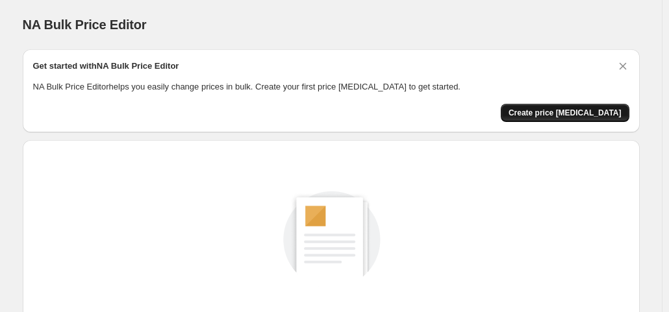
click at [579, 110] on span "Create price [MEDICAL_DATA]" at bounding box center [565, 113] width 113 height 10
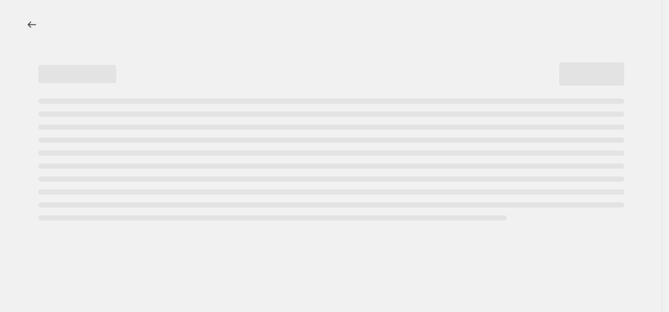
select select "percentage"
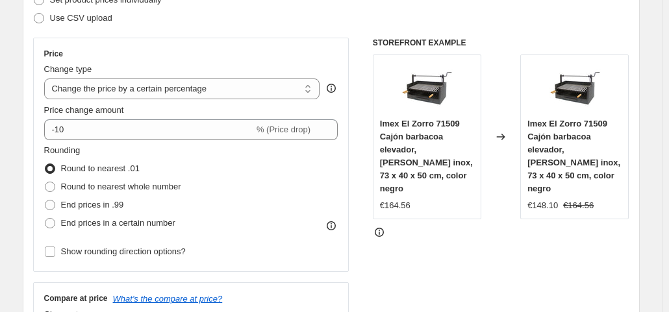
scroll to position [231, 0]
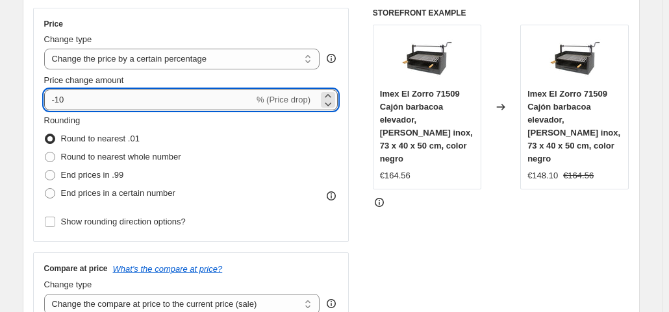
click at [217, 102] on input "-10" at bounding box center [149, 100] width 210 height 21
type input "-1"
type input "-28"
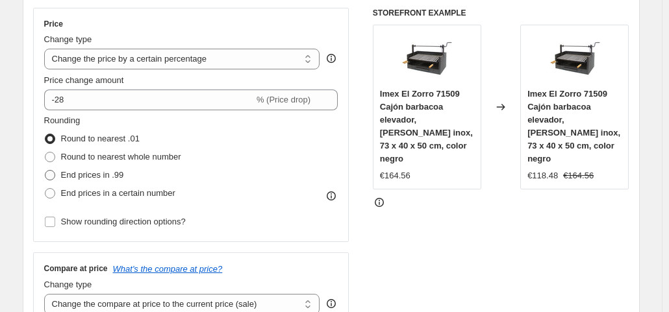
click at [103, 177] on span "End prices in .99" at bounding box center [92, 175] width 63 height 10
click at [45, 171] on input "End prices in .99" at bounding box center [45, 170] width 1 height 1
radio input "true"
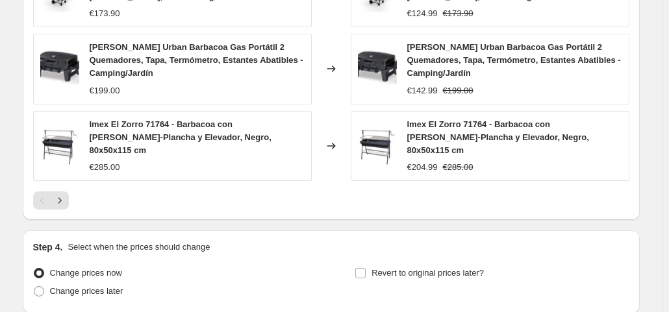
scroll to position [1029, 0]
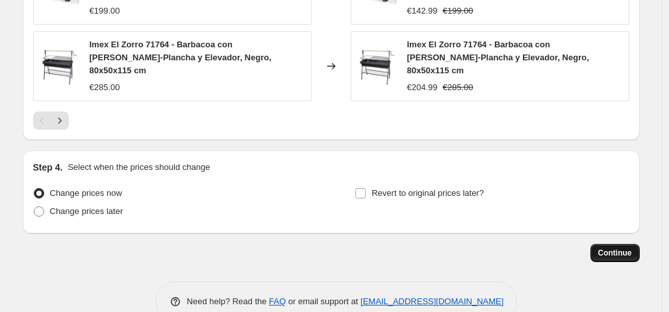
click at [620, 248] on span "Continue" at bounding box center [615, 253] width 34 height 10
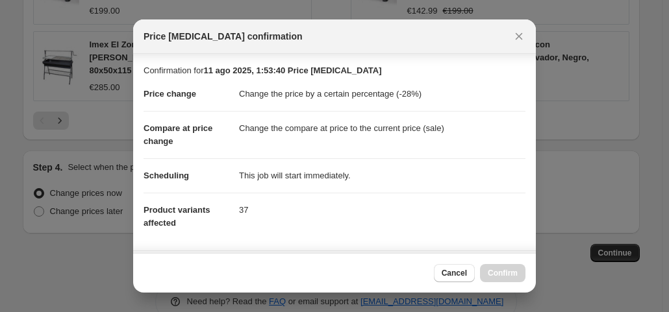
scroll to position [232, 0]
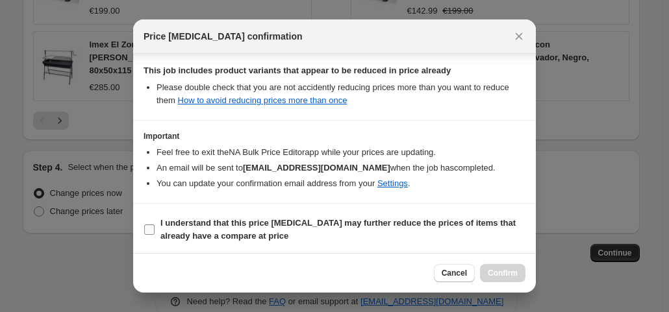
click at [276, 223] on b "I understand that this price [MEDICAL_DATA] may further reduce the prices of it…" at bounding box center [337, 229] width 355 height 23
click at [155, 225] on input "I understand that this price [MEDICAL_DATA] may further reduce the prices of it…" at bounding box center [149, 230] width 10 height 10
checkbox input "true"
click at [501, 273] on span "Confirm" at bounding box center [503, 273] width 30 height 10
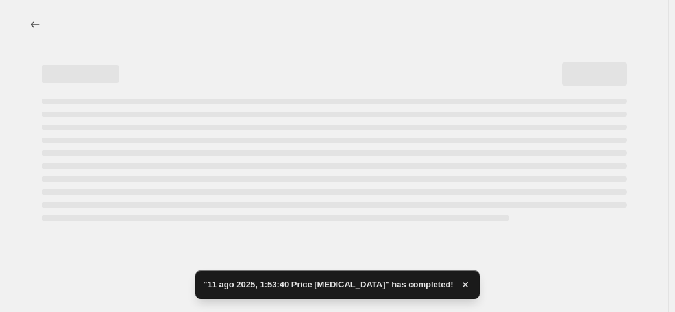
select select "percentage"
